Goal: Transaction & Acquisition: Purchase product/service

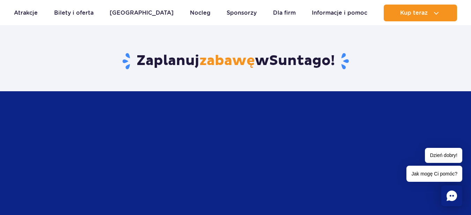
scroll to position [962, 0]
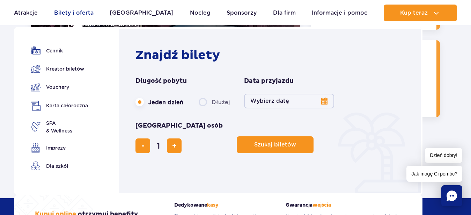
click at [72, 12] on link "Bilety i oferta" at bounding box center [73, 13] width 39 height 17
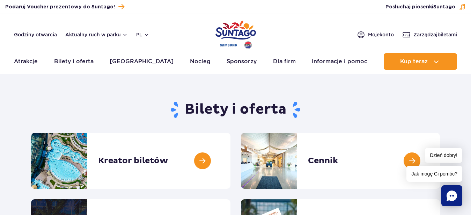
click at [297, 20] on header "Godziny otwarcia Aktualny ruch w parku pl PL EN UA Moje konto Zarządzaj biletam…" at bounding box center [235, 44] width 471 height 60
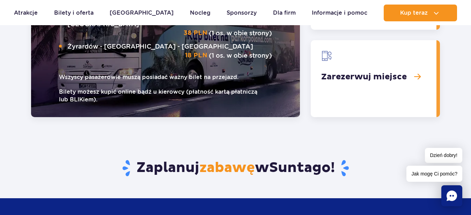
scroll to position [962, 0]
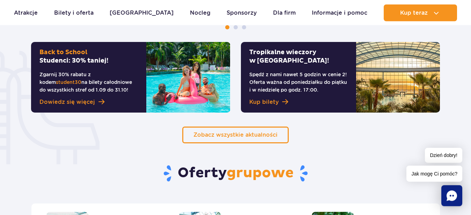
scroll to position [463, 0]
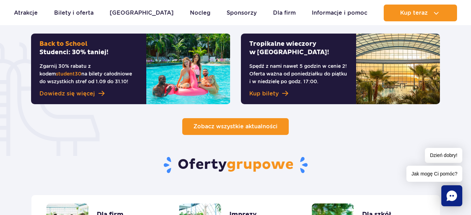
click at [257, 126] on span "Zobacz wszystkie aktualności" at bounding box center [236, 126] width 84 height 7
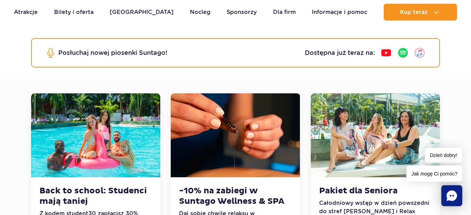
scroll to position [143, 0]
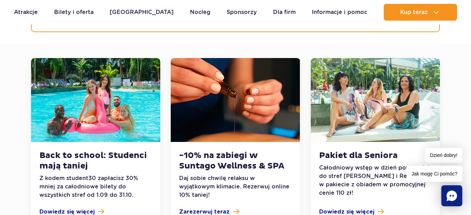
click at [369, 103] on img at bounding box center [375, 100] width 129 height 84
click at [356, 103] on img at bounding box center [375, 100] width 129 height 84
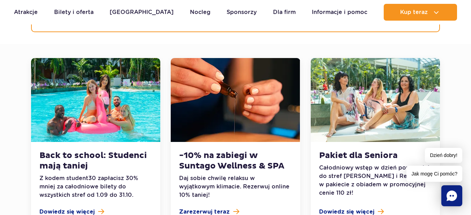
scroll to position [249, 0]
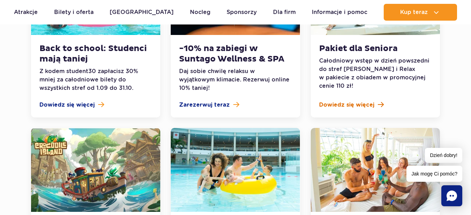
click at [353, 103] on span "Dowiedz się więcej" at bounding box center [346, 105] width 55 height 8
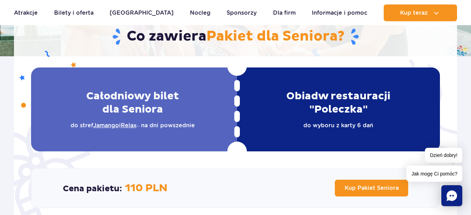
scroll to position [178, 0]
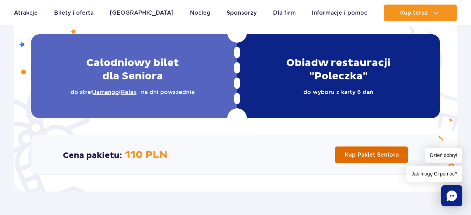
click at [374, 156] on span "Kup Pakiet Seniora" at bounding box center [372, 154] width 54 height 7
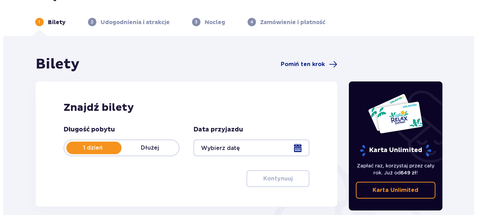
scroll to position [71, 0]
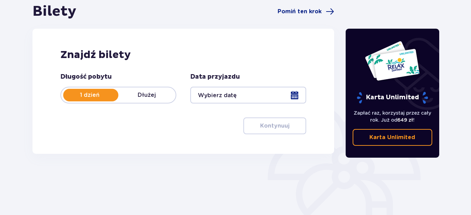
click at [92, 94] on p "1 dzień" at bounding box center [89, 95] width 57 height 8
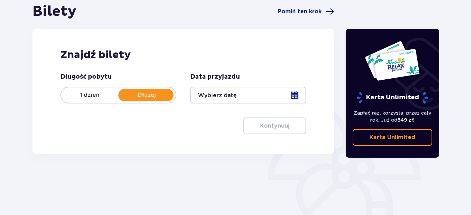
click at [296, 94] on div at bounding box center [248, 95] width 116 height 17
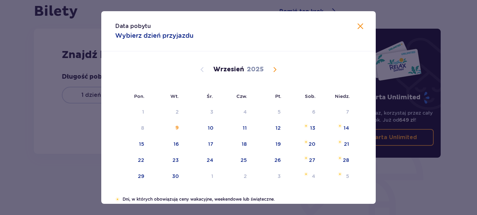
click at [271, 68] on span "Calendar" at bounding box center [275, 69] width 8 height 8
click at [173, 126] on div "7" at bounding box center [167, 128] width 35 height 15
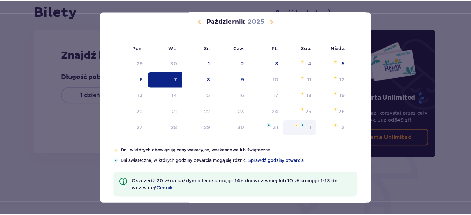
scroll to position [57, 0]
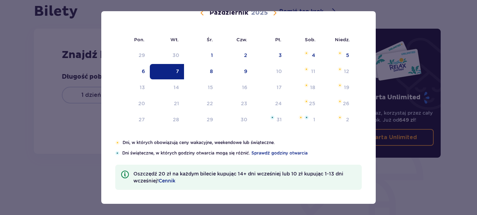
click at [176, 68] on div "7" at bounding box center [177, 71] width 3 height 7
click at [175, 68] on div "Pon. Wt. Śr. Czw. Pt. Sob. Niedz. Wrzesień 2025 1 2 3 4 5 6 7 8 9 10 11 12 13 1…" at bounding box center [238, 67] width 275 height 145
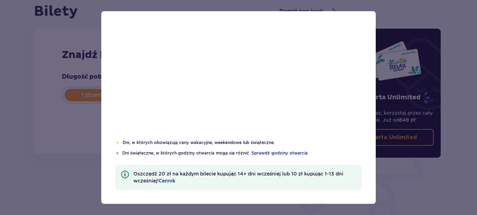
type input "07.10.25"
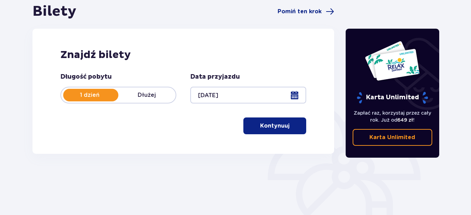
click at [275, 125] on p "Kontynuuj" at bounding box center [274, 126] width 29 height 8
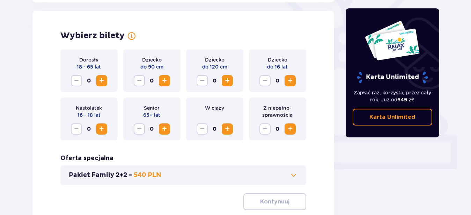
scroll to position [194, 0]
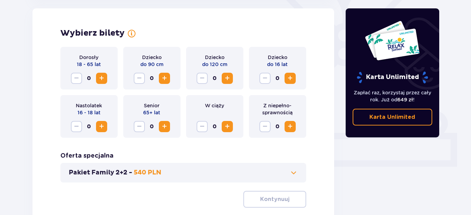
click at [164, 126] on span "Increase" at bounding box center [164, 126] width 8 height 8
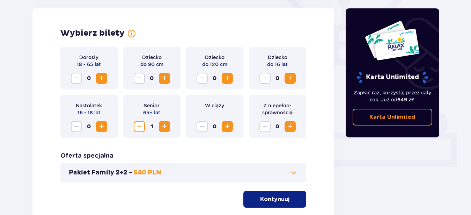
click at [282, 197] on p "Kontynuuj" at bounding box center [274, 199] width 29 height 8
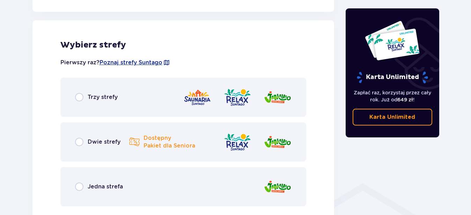
scroll to position [388, 0]
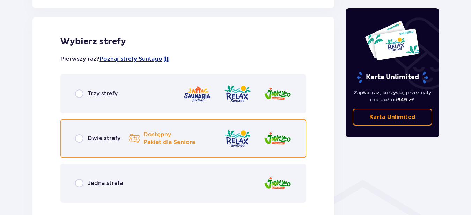
click at [79, 138] on input "radio" at bounding box center [79, 138] width 8 height 8
radio input "true"
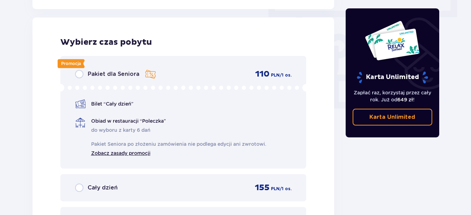
scroll to position [631, 0]
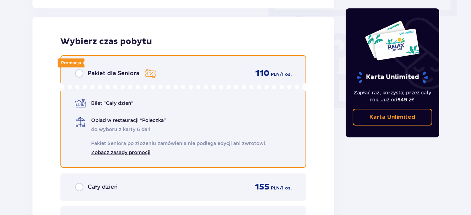
click at [82, 73] on input "radio" at bounding box center [79, 73] width 8 height 8
radio input "true"
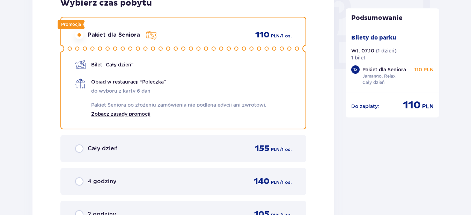
scroll to position [871, 0]
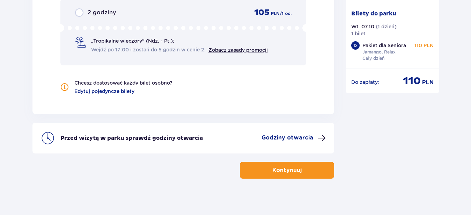
click at [301, 170] on span "button" at bounding box center [303, 170] width 8 height 8
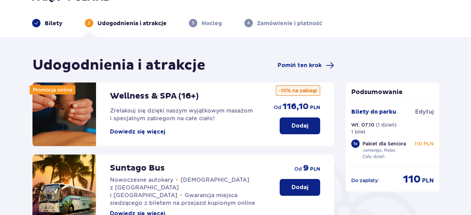
scroll to position [36, 0]
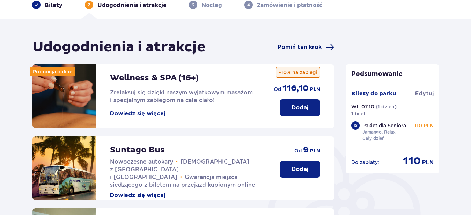
click at [307, 48] on span "Pomiń ten krok" at bounding box center [300, 47] width 44 height 8
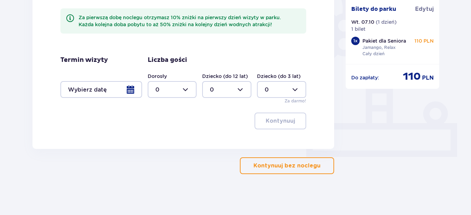
scroll to position [205, 0]
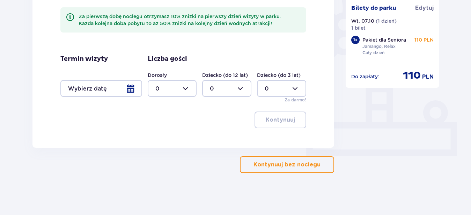
click at [299, 165] on p "Kontynuuj bez noclegu" at bounding box center [287, 165] width 67 height 8
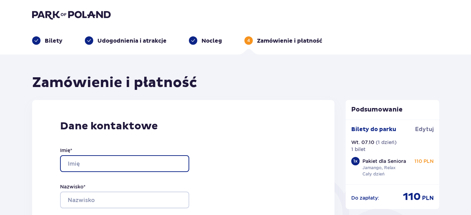
click at [71, 161] on input "Imię *" at bounding box center [124, 163] width 129 height 17
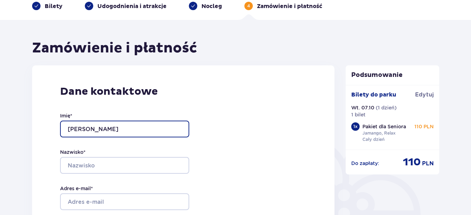
scroll to position [36, 0]
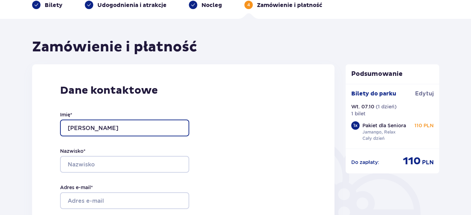
type input "franciszka"
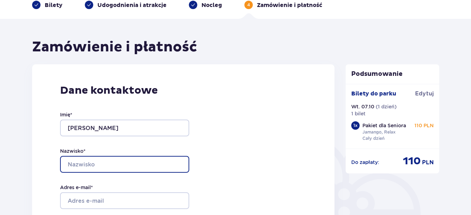
click at [79, 161] on input "Nazwisko *" at bounding box center [124, 164] width 129 height 17
type input "bartosiewicz"
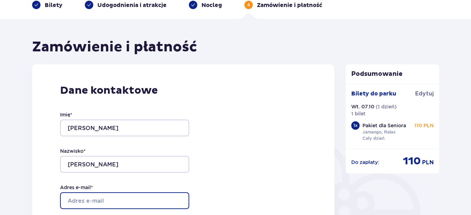
click at [80, 200] on input "Adres e-mail *" at bounding box center [124, 200] width 129 height 17
click at [72, 201] on input "f,bartosiewicz" at bounding box center [124, 200] width 129 height 17
click at [108, 201] on input "f.bartosiewicz" at bounding box center [124, 200] width 129 height 17
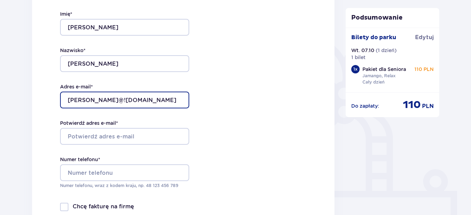
scroll to position [143, 0]
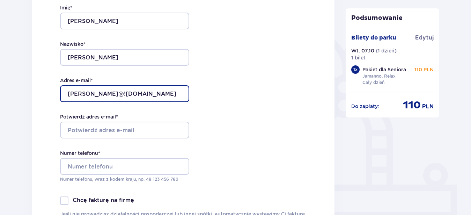
type input "f.bartosiewicz@!interia.pl"
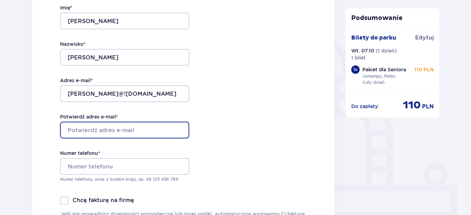
click at [82, 131] on input "Potwierdź adres e-mail *" at bounding box center [124, 130] width 129 height 17
type input "f.bartosiewicz.interia.pl"
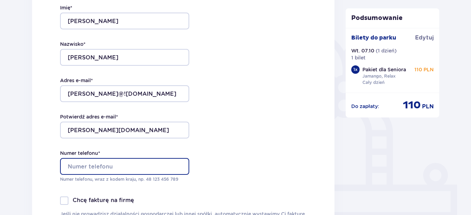
click at [84, 163] on input "Numer telefonu *" at bounding box center [124, 166] width 129 height 17
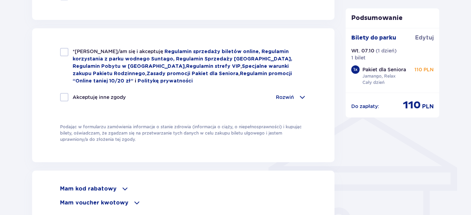
scroll to position [499, 0]
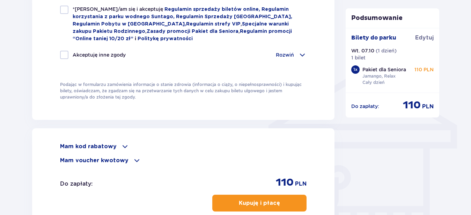
type input "606875946"
click at [269, 199] on p "Kupuję i płacę" at bounding box center [259, 203] width 41 height 8
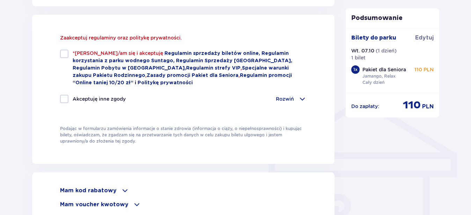
scroll to position [470, 0]
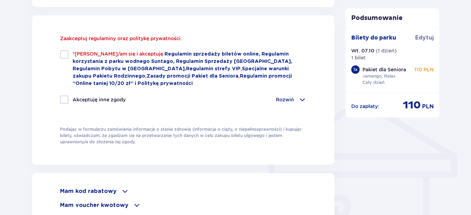
click at [63, 55] on div at bounding box center [64, 54] width 8 height 8
checkbox input "true"
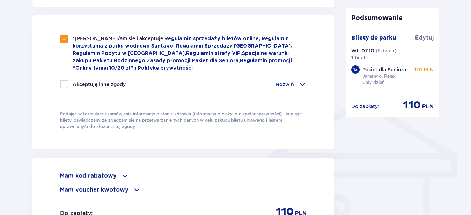
click at [65, 83] on div at bounding box center [64, 84] width 8 height 8
checkbox input "true"
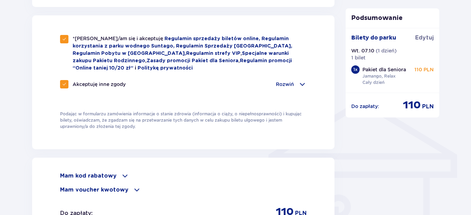
checkbox input "true"
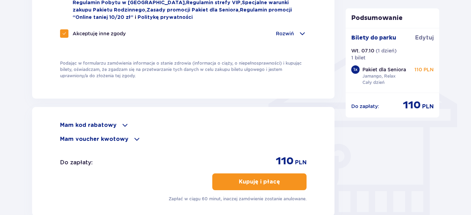
scroll to position [541, 0]
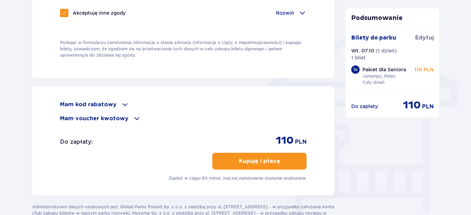
click at [271, 160] on p "Kupuję i płacę" at bounding box center [259, 161] width 41 height 8
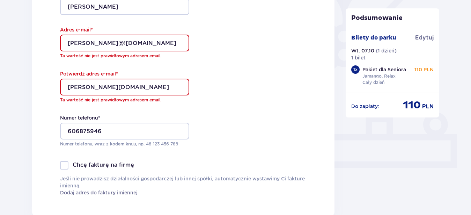
scroll to position [193, 0]
click at [114, 43] on input "f.bartosiewicz@!interia.pl" at bounding box center [124, 43] width 129 height 17
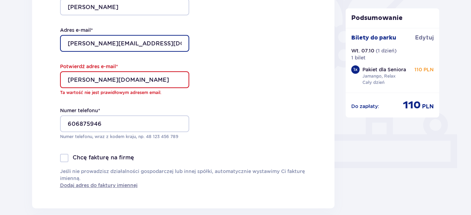
type input "[PERSON_NAME][EMAIL_ADDRESS][DOMAIN_NAME]"
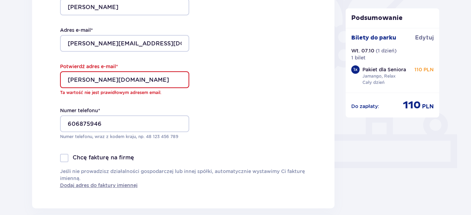
click at [234, 100] on div "Dane kontaktowe Imię * franciszka Nazwisko * bartosiewicz Adres e-mail * f.bart…" at bounding box center [183, 57] width 303 height 301
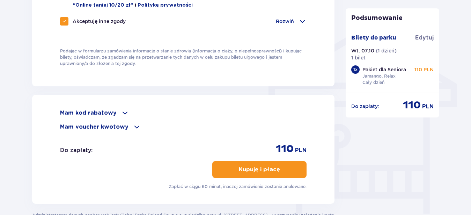
scroll to position [585, 0]
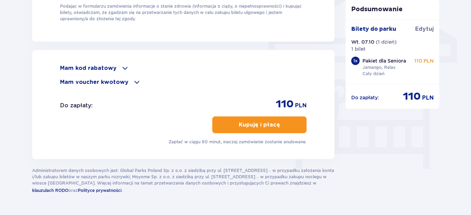
click at [269, 123] on p "Kupuję i płacę" at bounding box center [259, 125] width 41 height 8
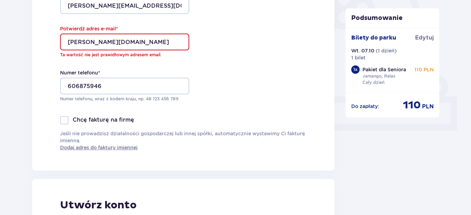
scroll to position [229, 0]
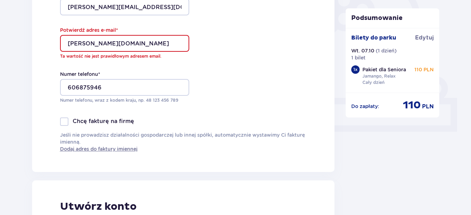
click at [106, 44] on input "f.bartosiewicz.interia.pl" at bounding box center [124, 43] width 129 height 17
drag, startPoint x: 114, startPoint y: 41, endPoint x: 119, endPoint y: 41, distance: 4.6
click at [117, 41] on input "f.bartosiewicz@.interia.pl" at bounding box center [124, 43] width 129 height 17
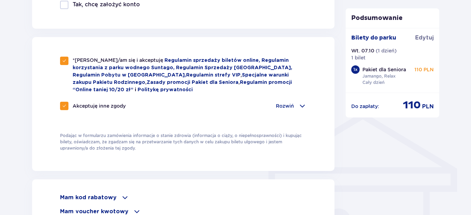
scroll to position [550, 0]
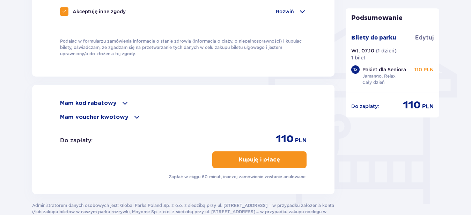
type input "[PERSON_NAME][EMAIL_ADDRESS][DOMAIN_NAME]"
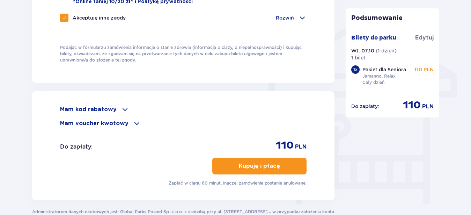
click at [262, 162] on p "Kupuję i płacę" at bounding box center [259, 166] width 41 height 8
